Goal: Task Accomplishment & Management: Complete application form

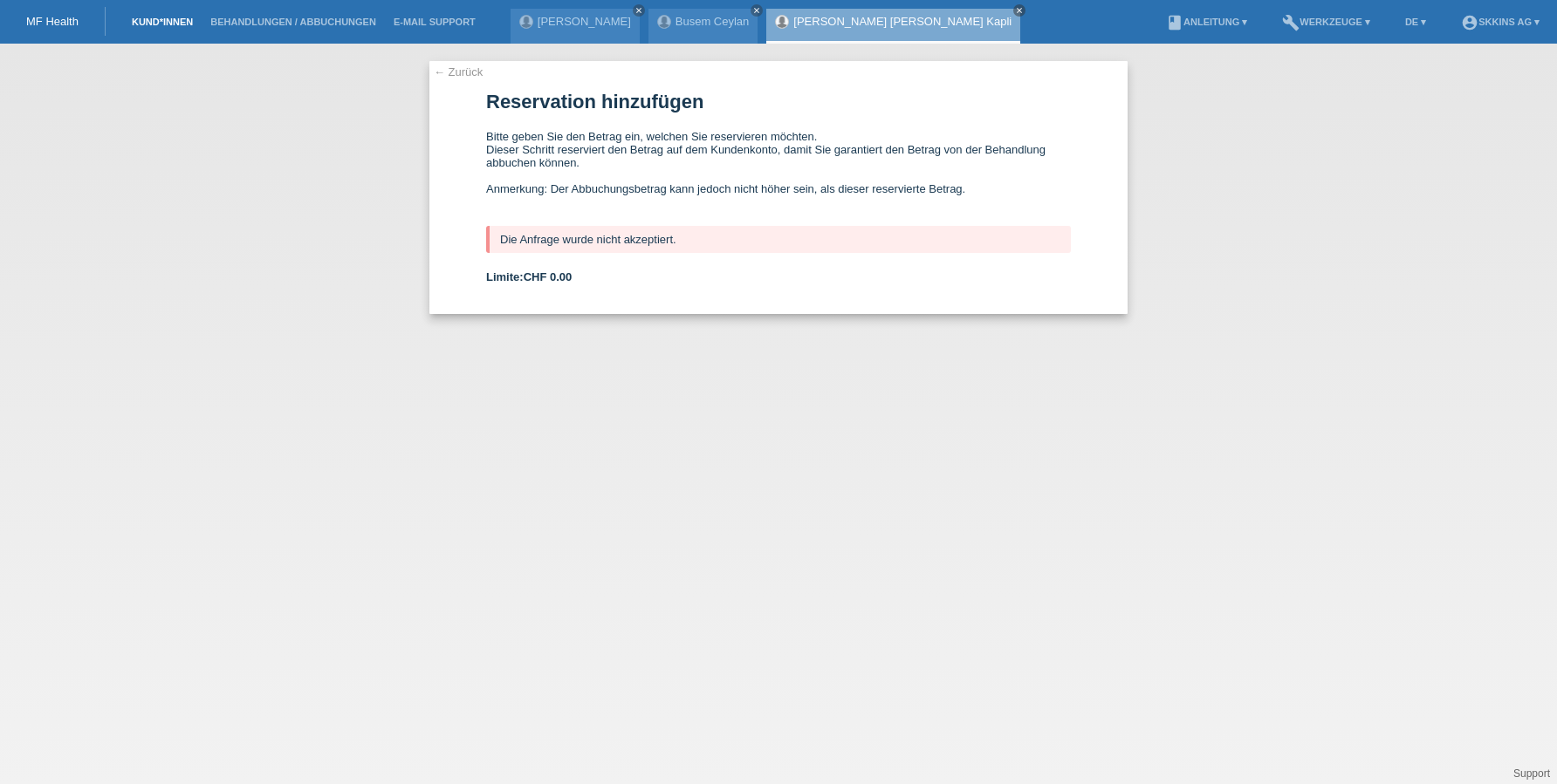
click at [152, 26] on link "Kund*innen" at bounding box center [162, 22] width 78 height 11
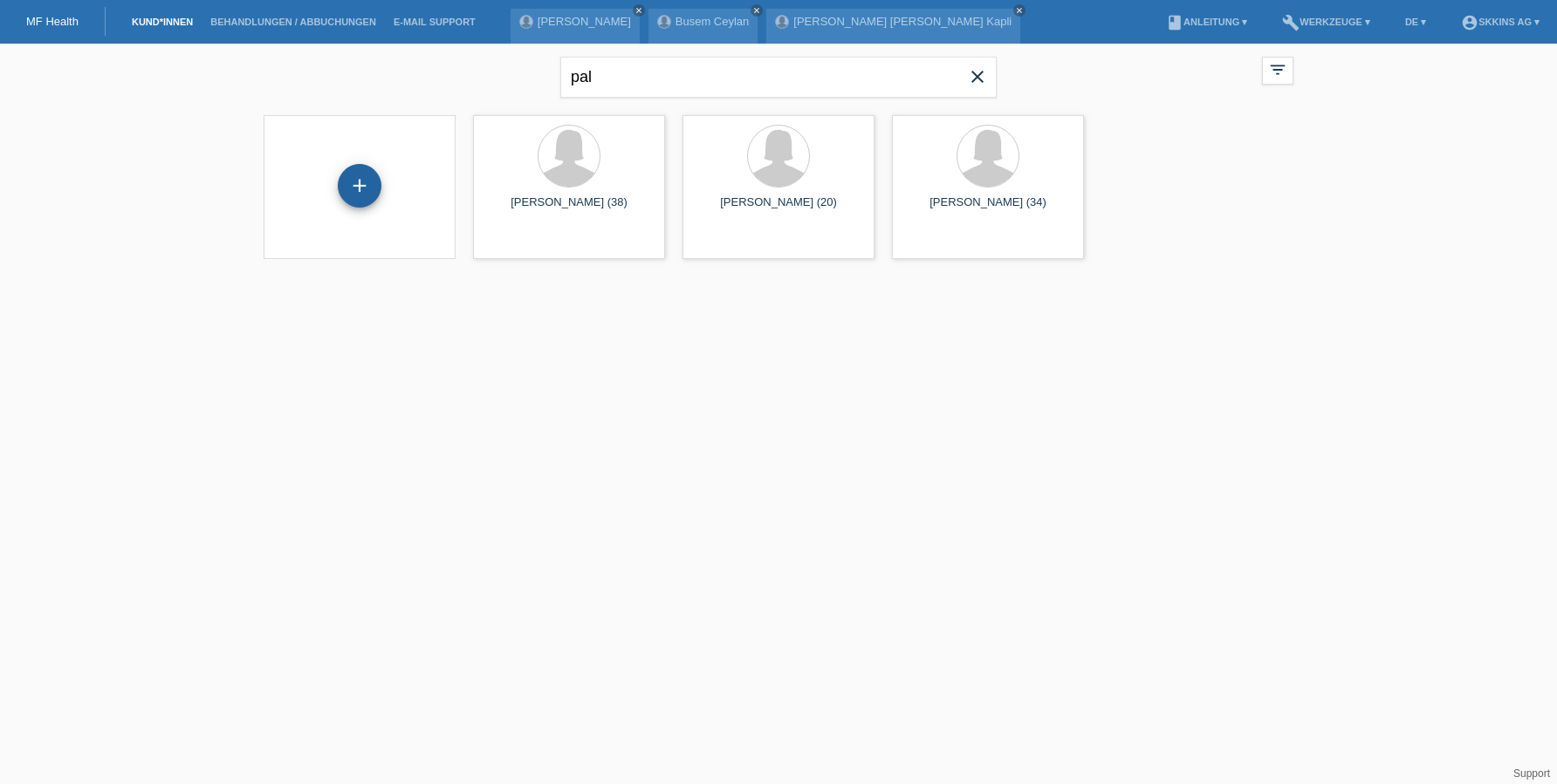
click at [368, 199] on div "+" at bounding box center [359, 185] width 42 height 30
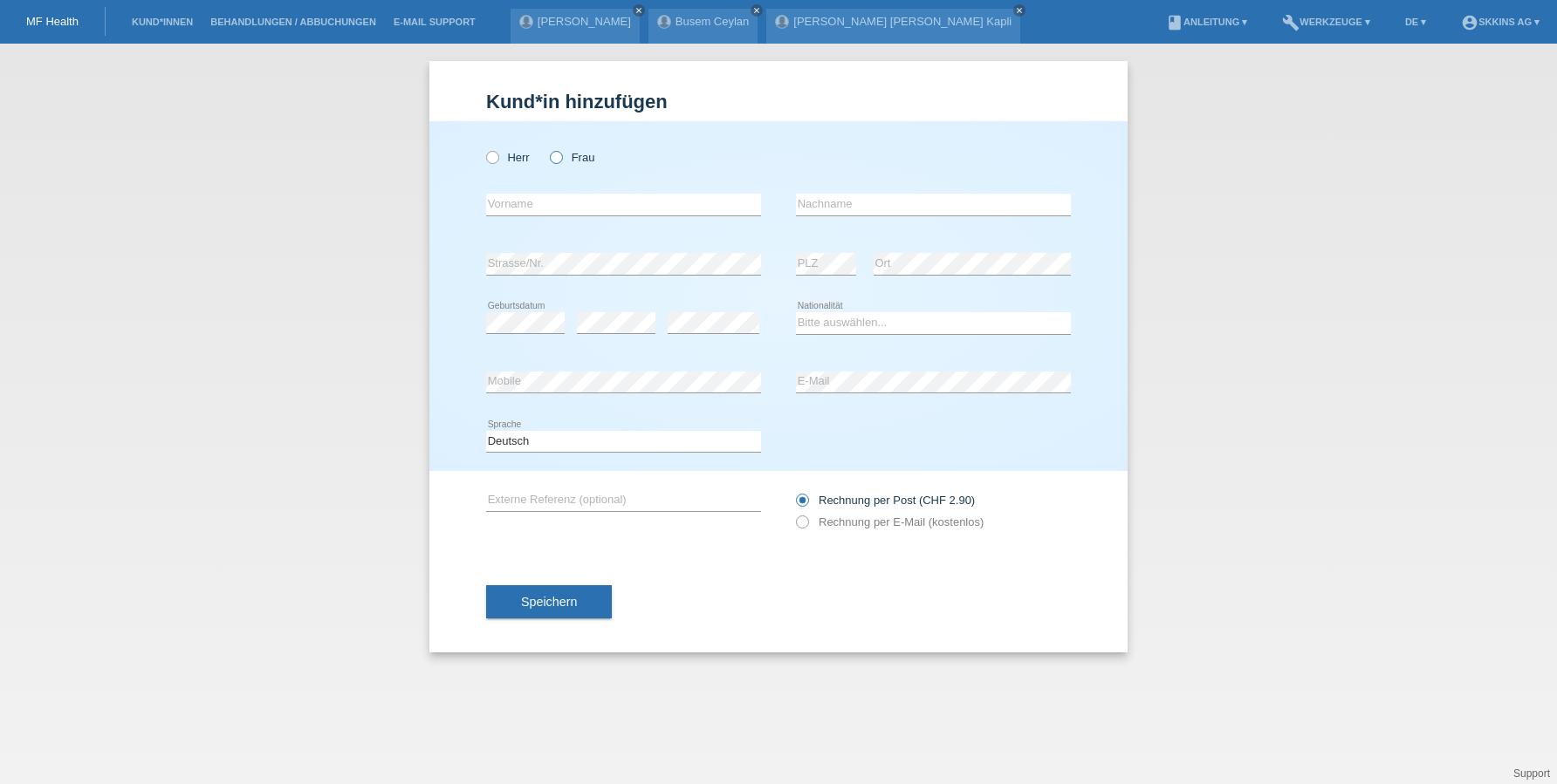
click at [547, 149] on icon at bounding box center [547, 149] width 0 height 0
click at [555, 161] on input "Frau" at bounding box center [554, 156] width 11 height 11
radio input "true"
type input "Ana Flavia"
type input "Wyss"
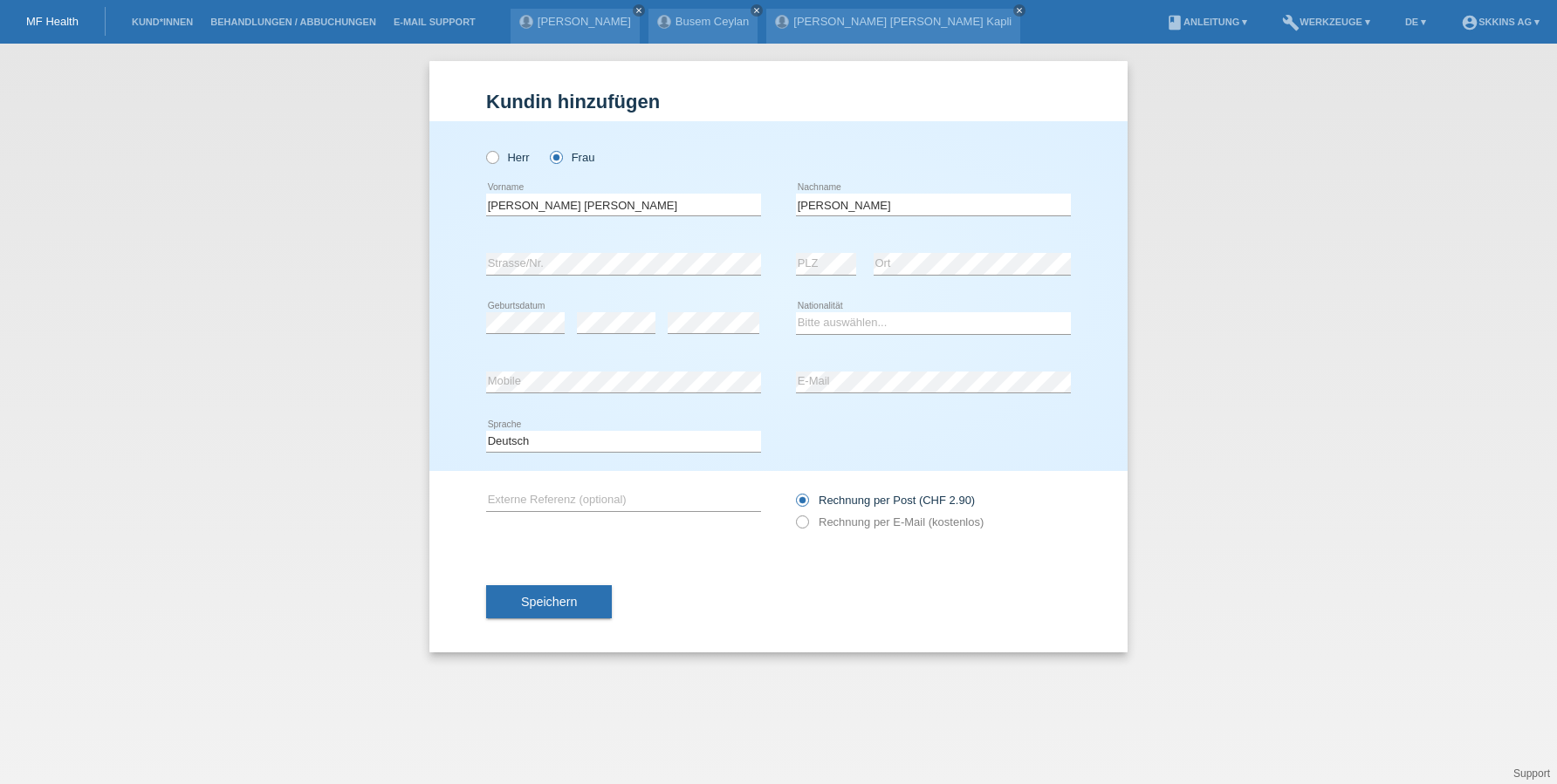
click at [638, 277] on div "error Strasse/Nr." at bounding box center [623, 265] width 275 height 59
select select "BR"
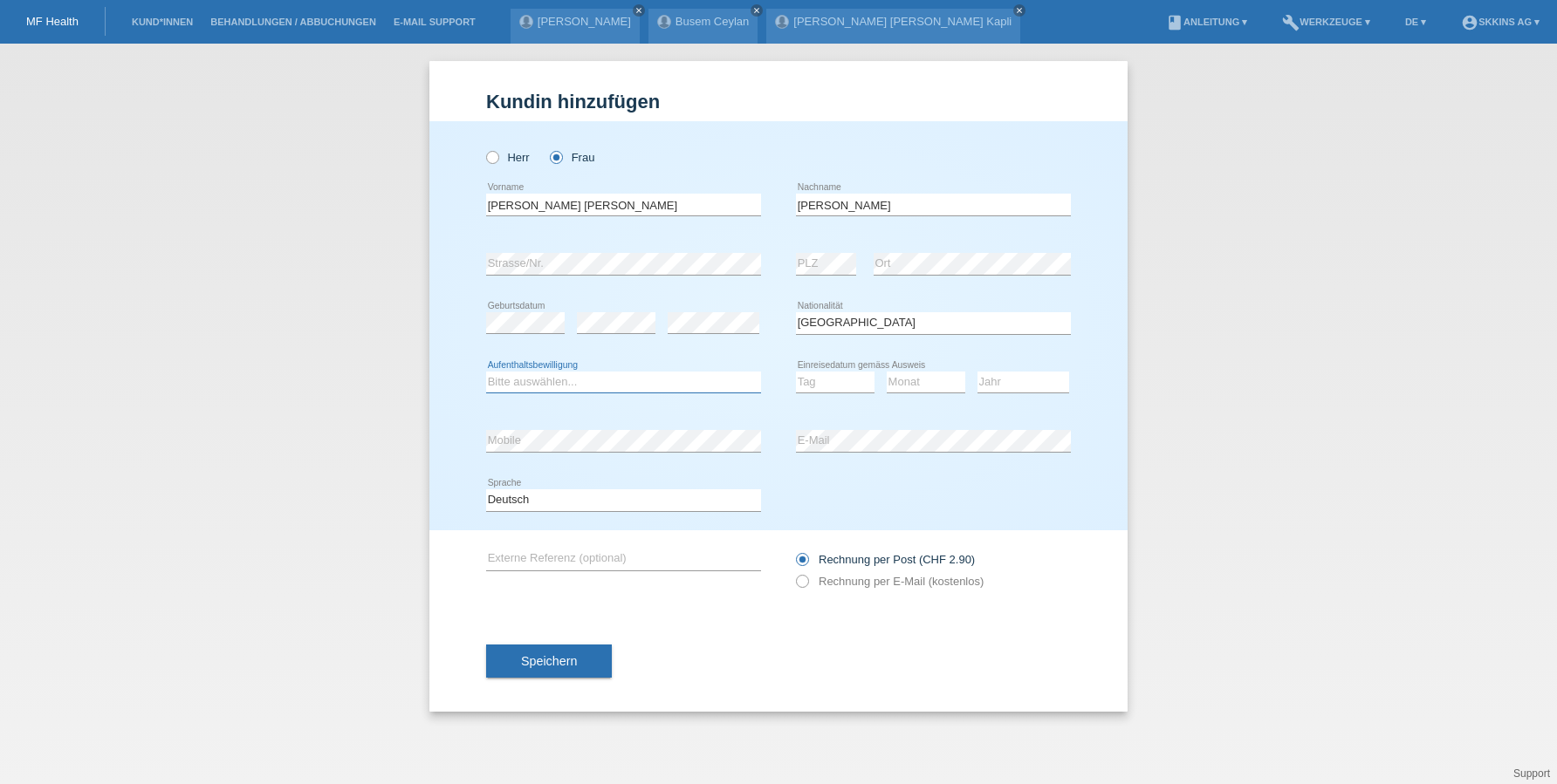
select select "B"
select select "01"
select select "11"
select select "2014"
click at [793, 572] on icon at bounding box center [793, 572] width 0 height 0
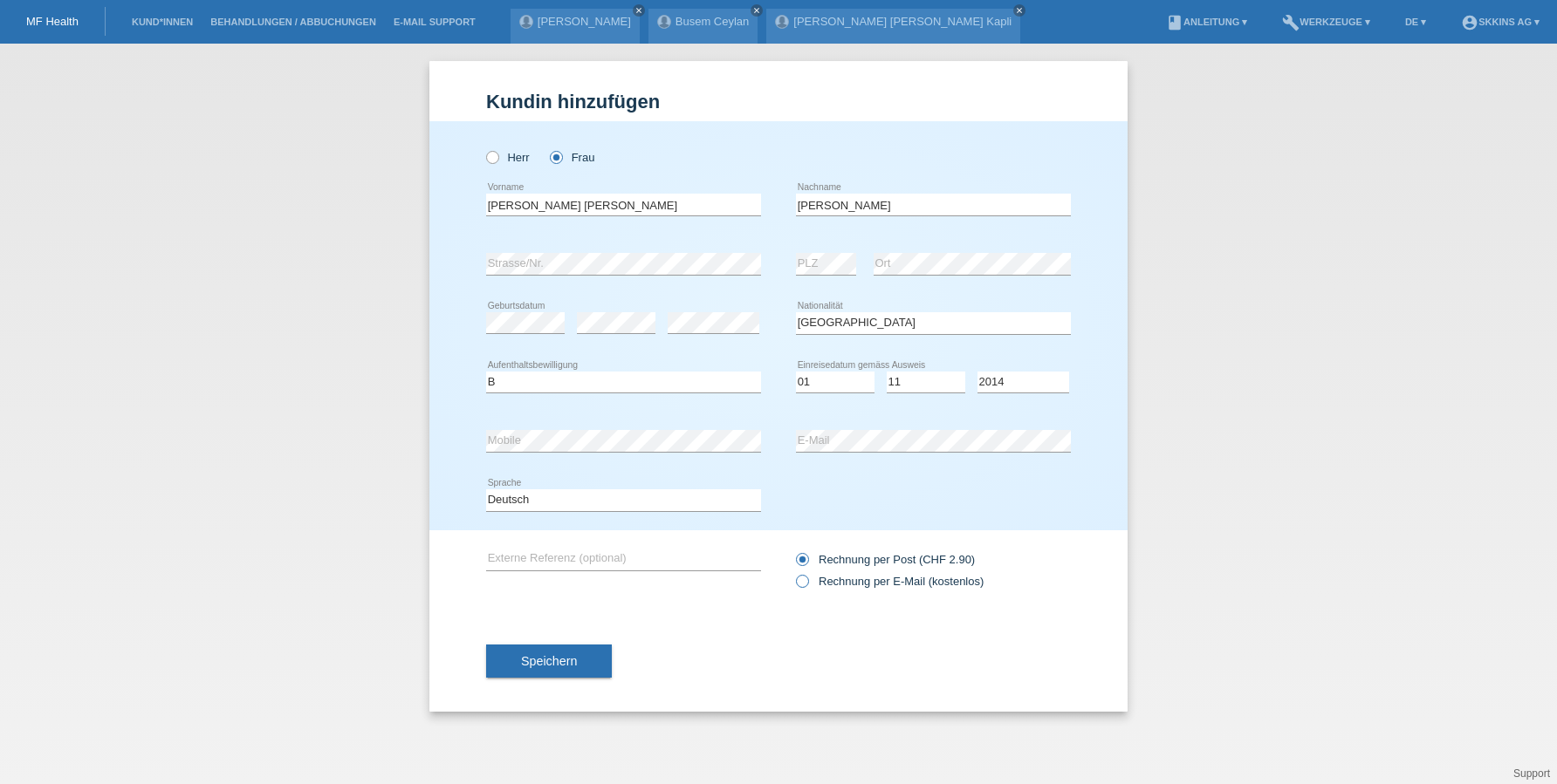
click at [800, 578] on input "Rechnung per E-Mail (kostenlos)" at bounding box center [800, 586] width 11 height 22
radio input "true"
click at [539, 657] on span "Speichern" at bounding box center [548, 661] width 56 height 14
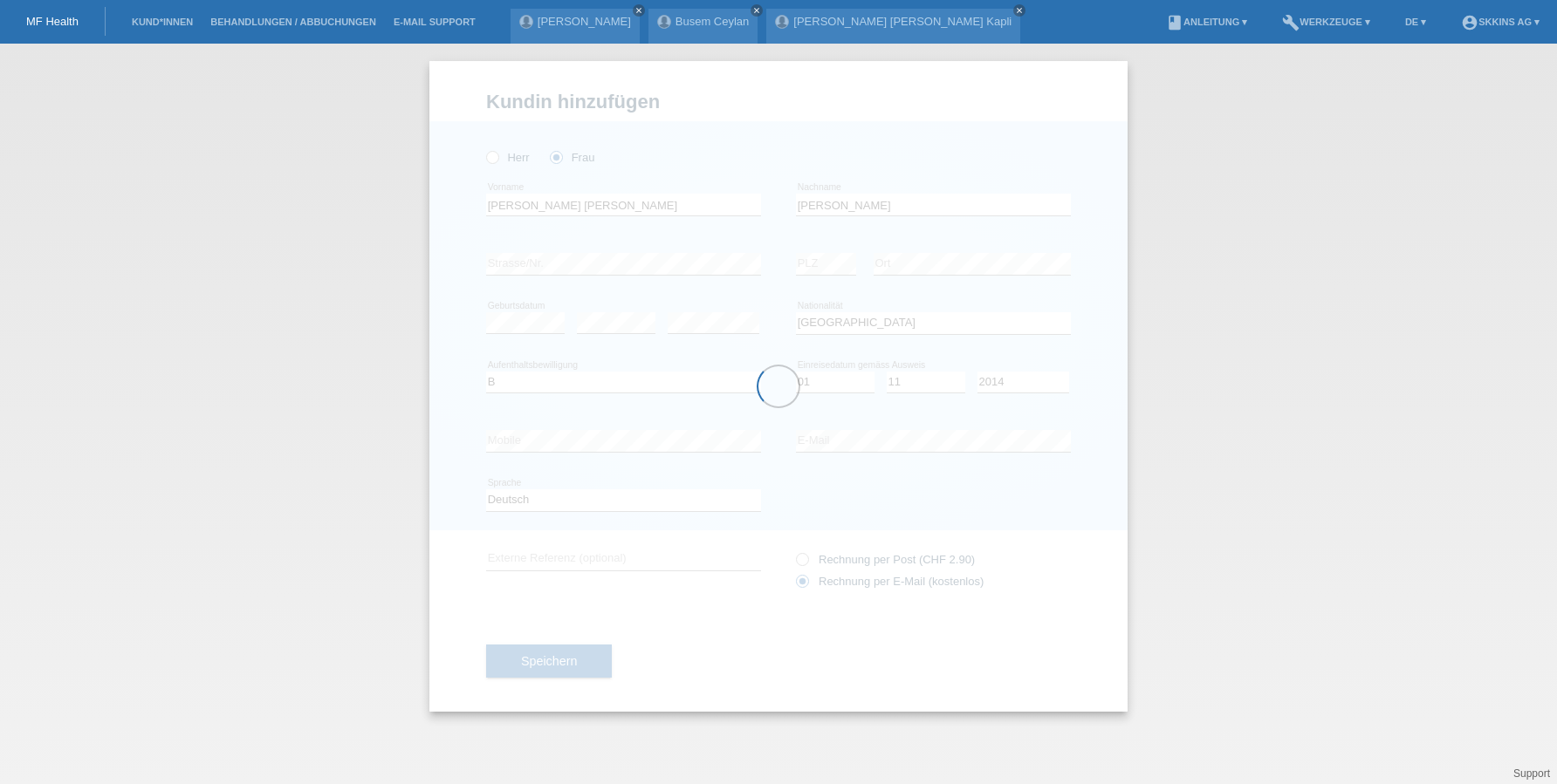
click at [568, 263] on div at bounding box center [778, 387] width 698 height 650
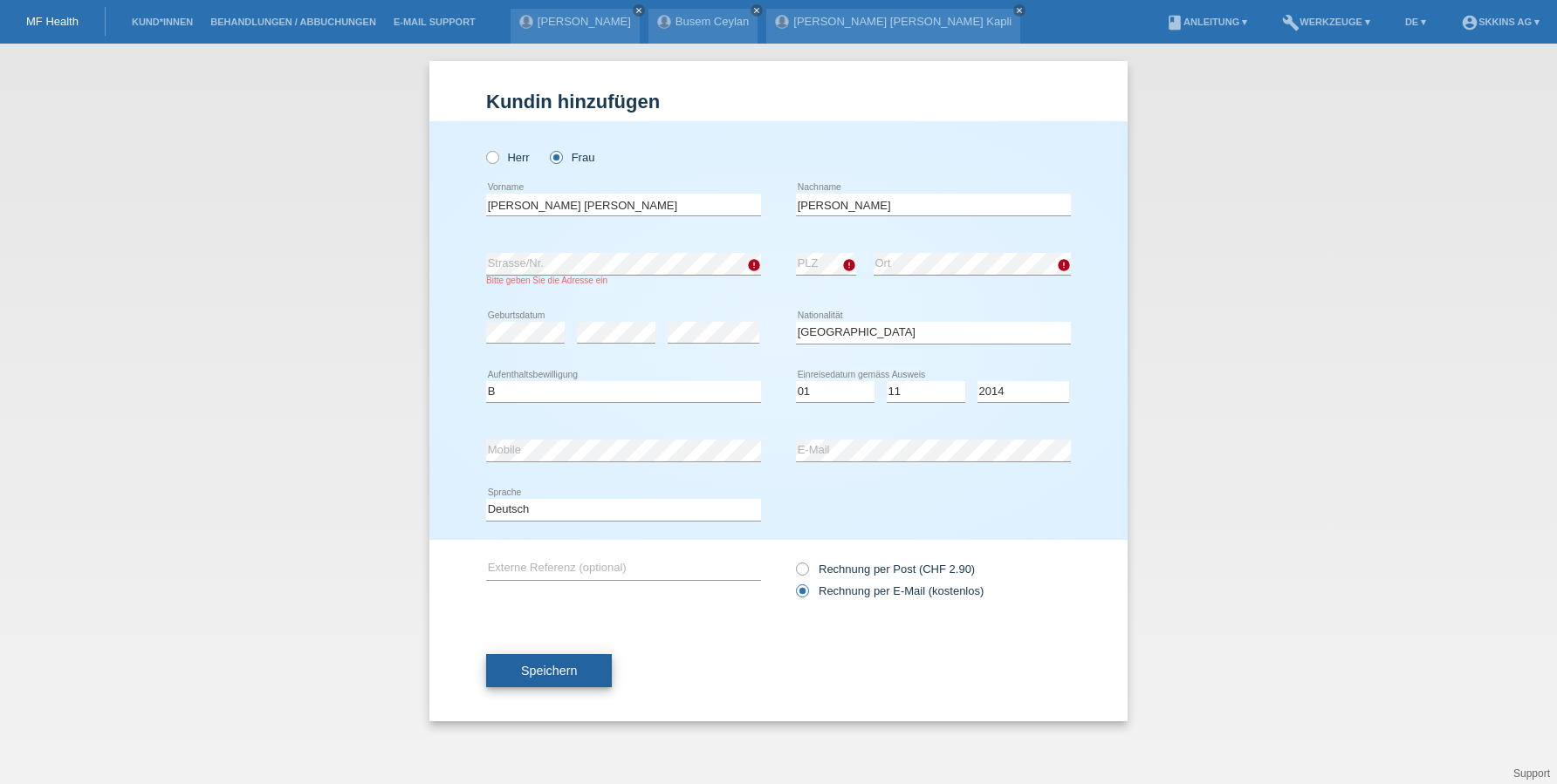
click at [573, 668] on span "Speichern" at bounding box center [548, 671] width 56 height 14
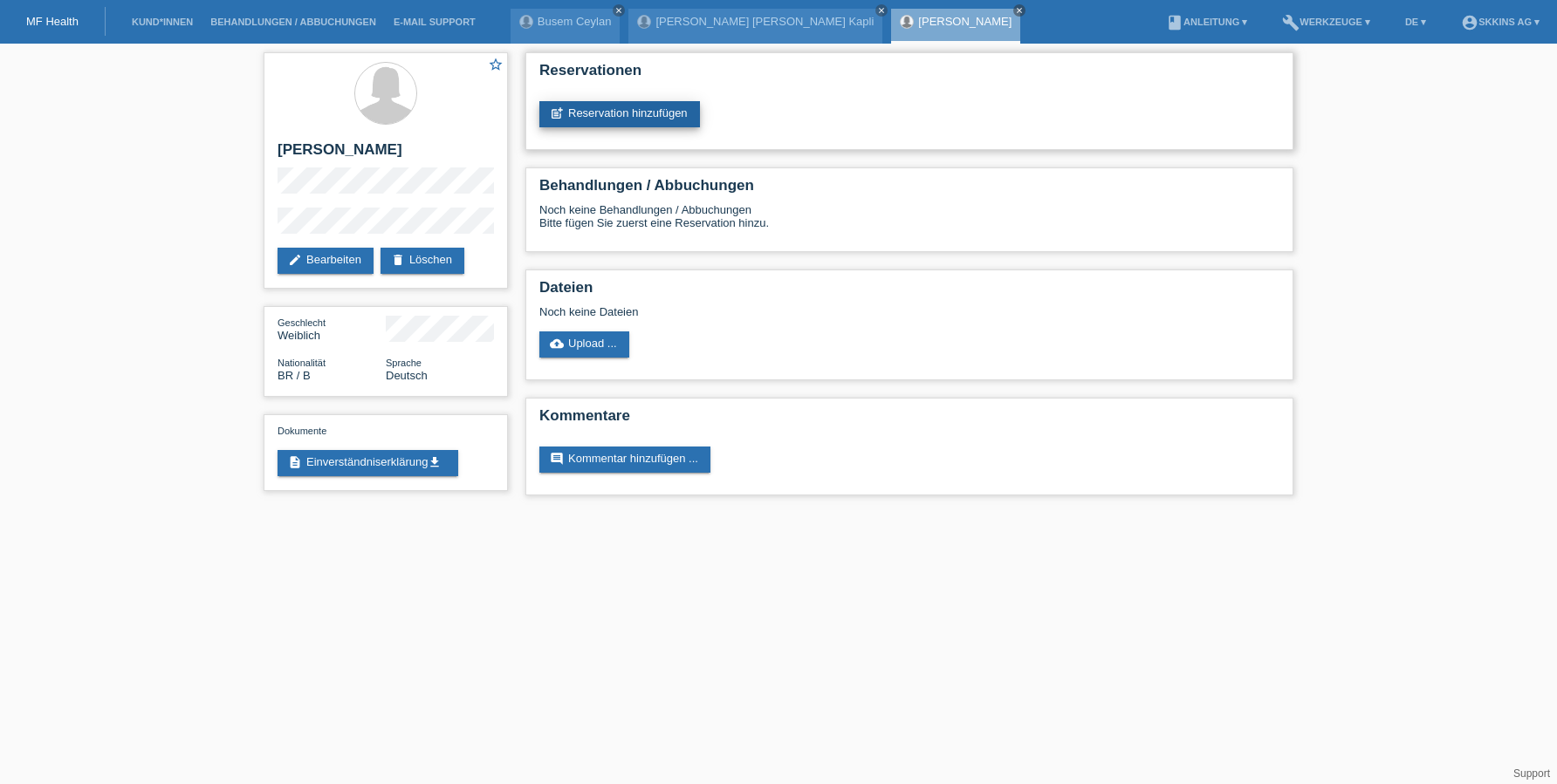
click at [636, 109] on link "post_add Reservation hinzufügen" at bounding box center [620, 114] width 161 height 26
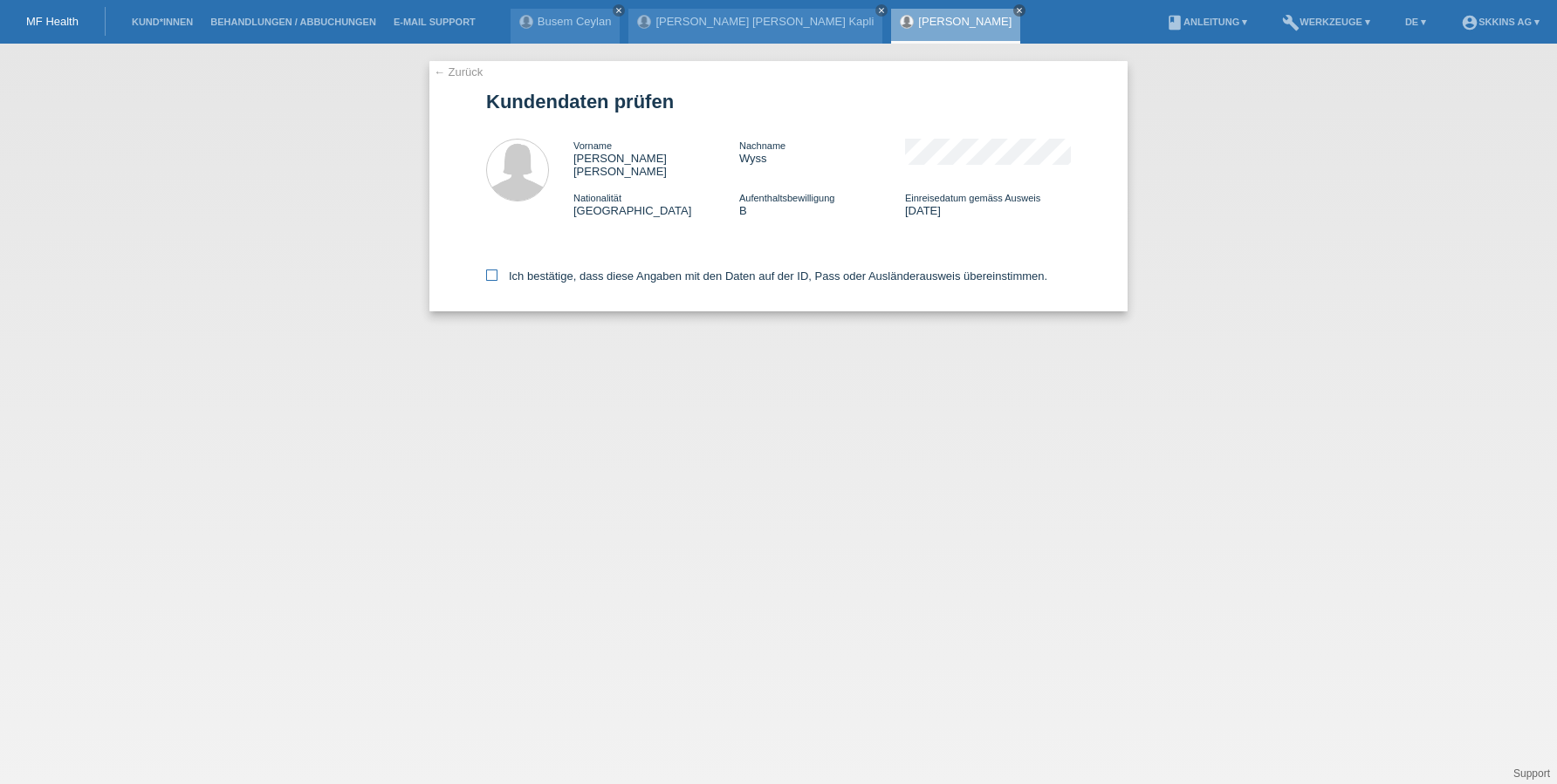
click at [498, 270] on label "Ich bestätige, dass diese Angaben mit den Daten auf der ID, Pass oder Ausländer…" at bounding box center [767, 276] width 561 height 13
click at [498, 270] on input "Ich bestätige, dass diese Angaben mit den Daten auf der ID, Pass oder Ausländer…" at bounding box center [491, 275] width 11 height 11
checkbox input "true"
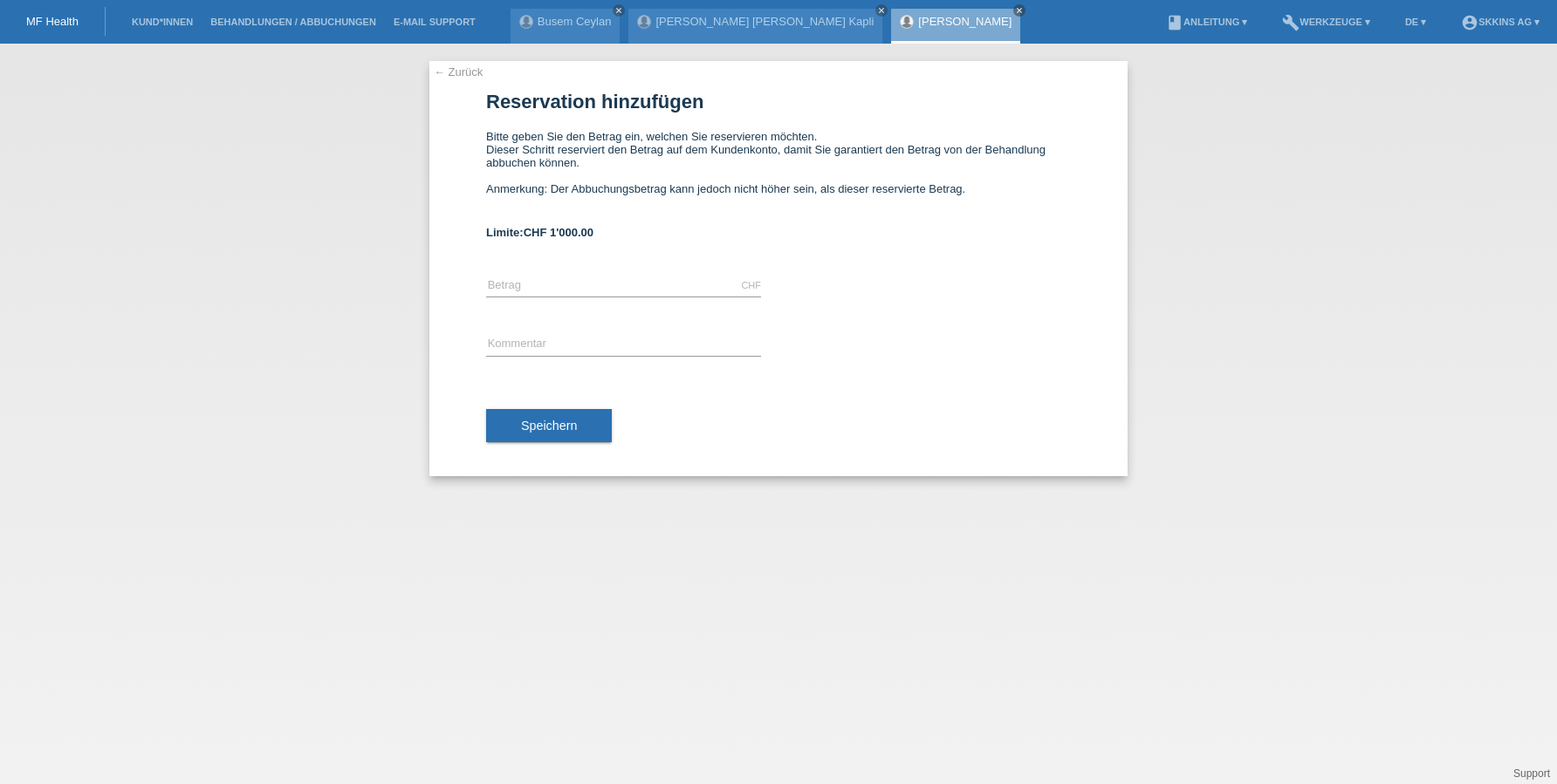
click at [544, 274] on div "CHF error [GEOGRAPHIC_DATA]" at bounding box center [623, 286] width 275 height 59
click at [517, 290] on input "text" at bounding box center [623, 285] width 275 height 22
type input "1000.00"
click at [516, 338] on input "text" at bounding box center [623, 345] width 275 height 22
type input "Behandlung"
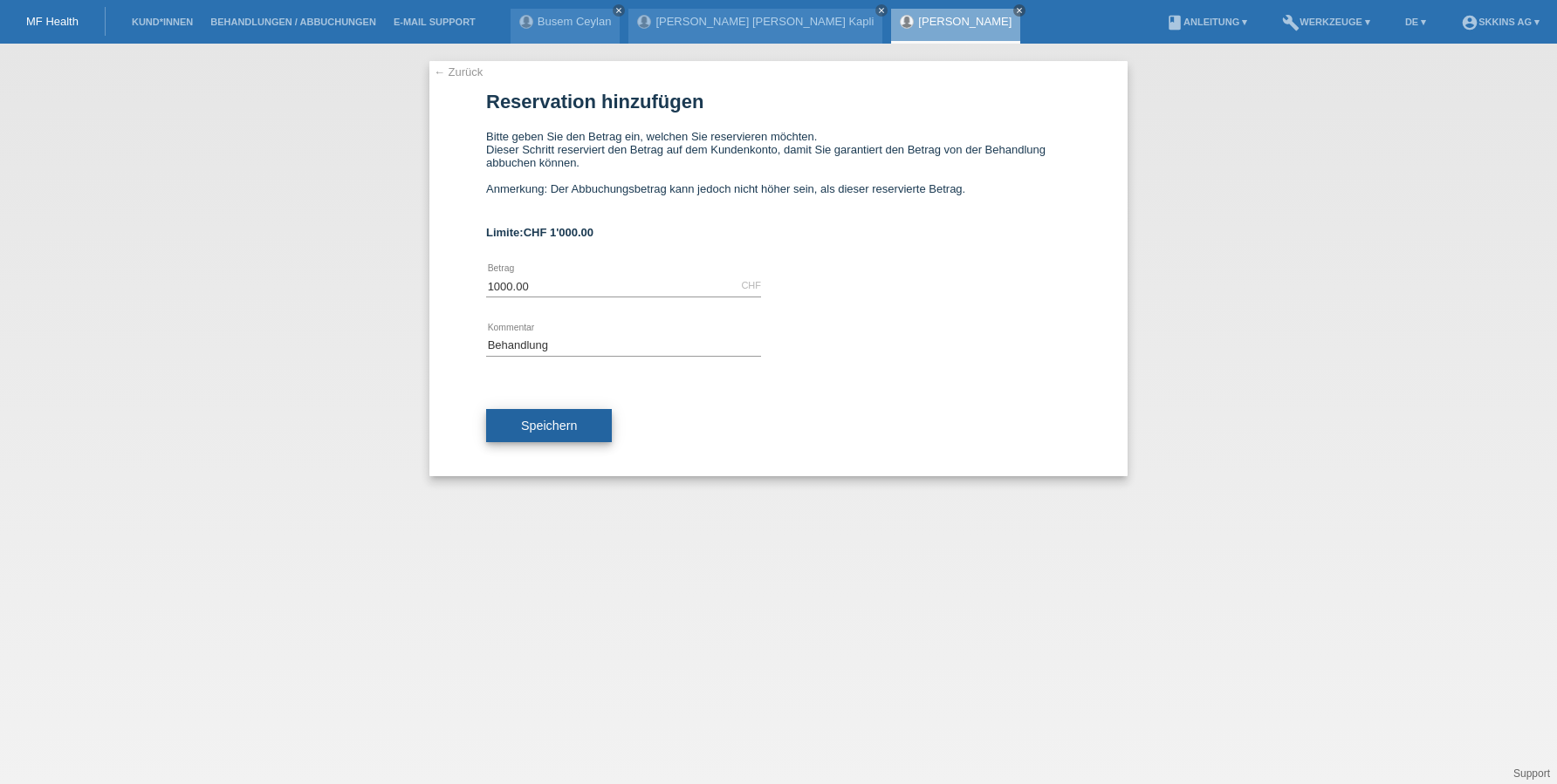
click at [521, 432] on span "Speichern" at bounding box center [548, 425] width 56 height 14
